Goal: Transaction & Acquisition: Obtain resource

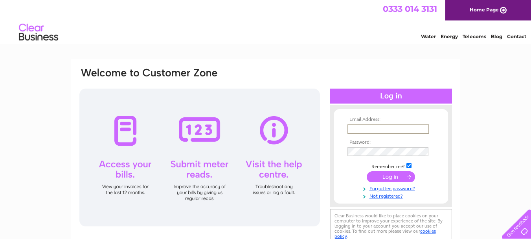
click at [359, 129] on input "text" at bounding box center [389, 128] width 82 height 9
type input "[EMAIL_ADDRESS][DOMAIN_NAME]"
click at [402, 175] on input "submit" at bounding box center [391, 175] width 48 height 11
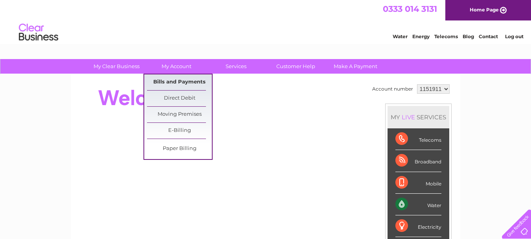
click at [183, 82] on link "Bills and Payments" at bounding box center [179, 82] width 65 height 16
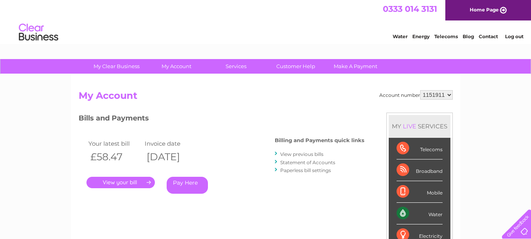
click at [138, 181] on link "." at bounding box center [121, 182] width 68 height 11
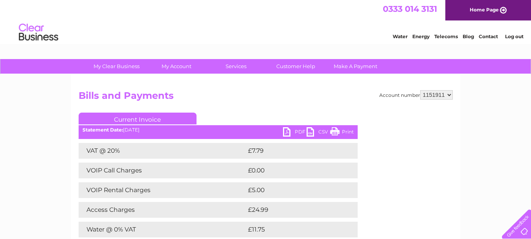
click at [290, 130] on link "PDF" at bounding box center [295, 132] width 24 height 11
